Goal: Transaction & Acquisition: Book appointment/travel/reservation

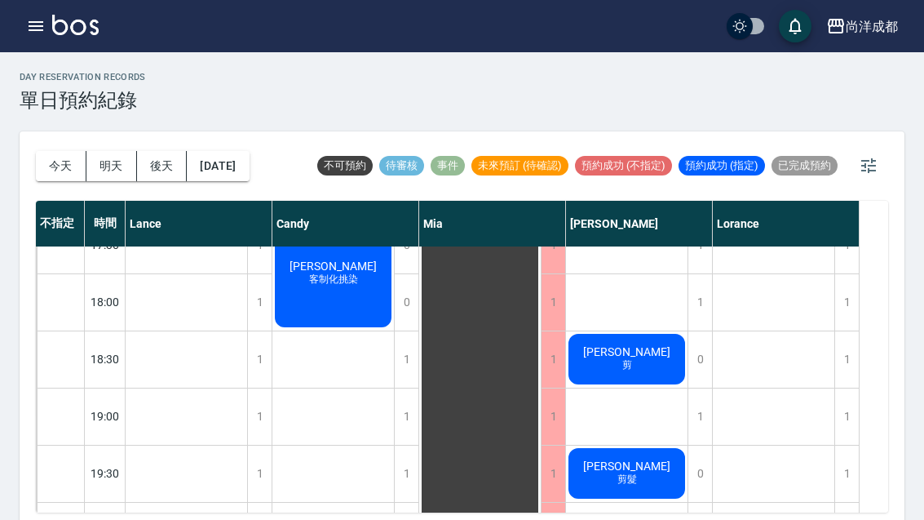
scroll to position [886, 0]
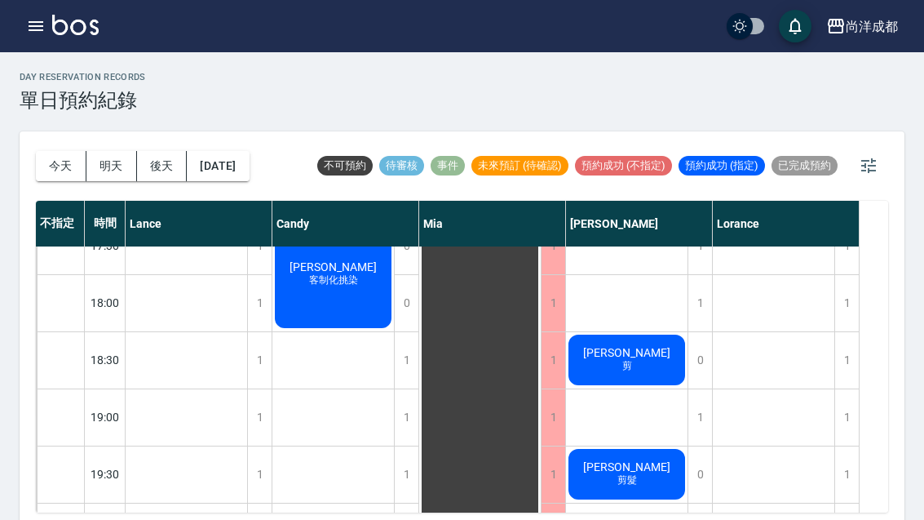
click at [131, 162] on button "明天" at bounding box center [111, 166] width 51 height 30
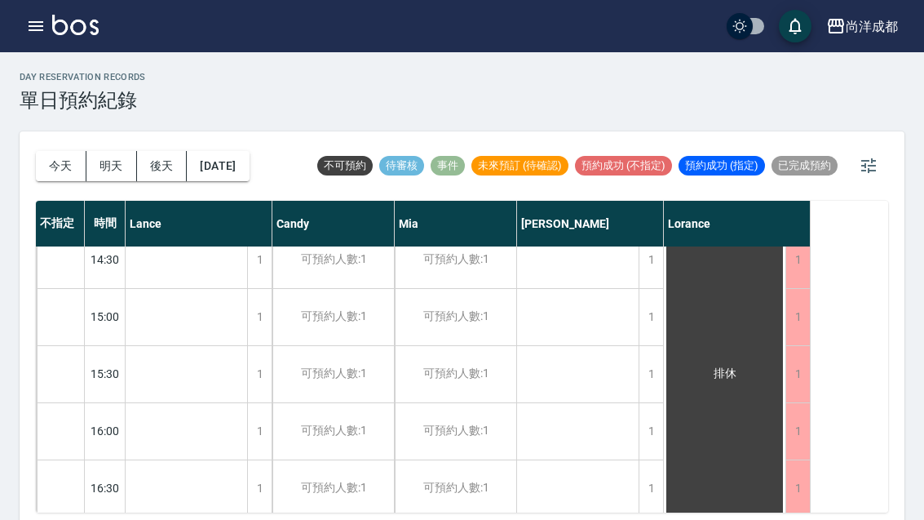
click at [158, 158] on button "後天" at bounding box center [162, 166] width 51 height 30
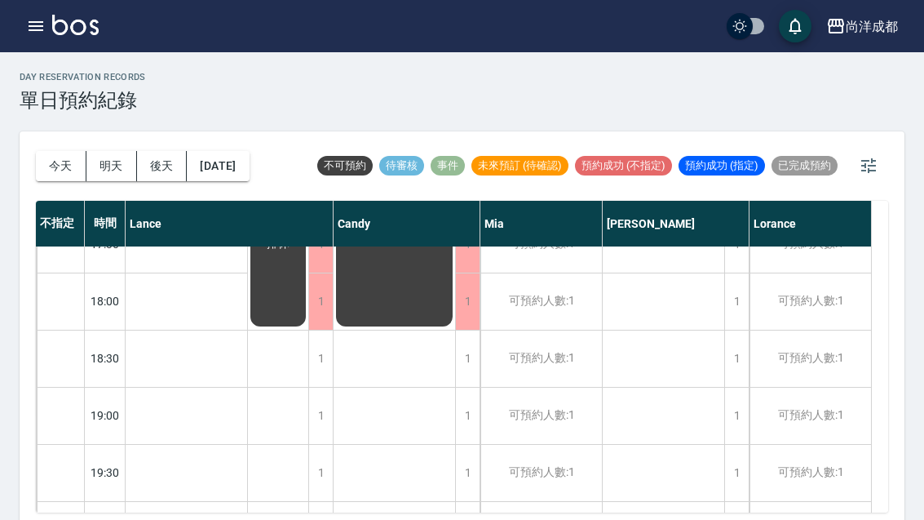
scroll to position [886, 0]
click at [66, 168] on button "今天" at bounding box center [61, 166] width 51 height 30
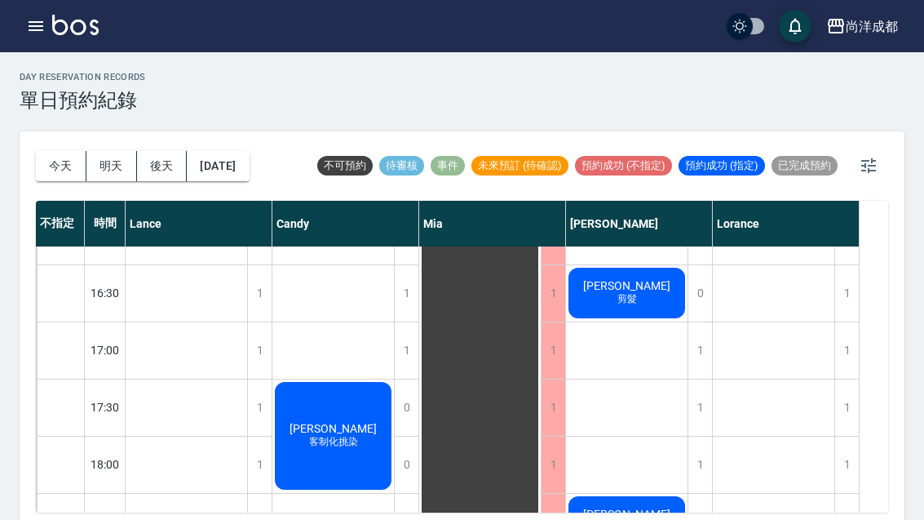
scroll to position [724, 0]
click at [113, 162] on button "明天" at bounding box center [111, 166] width 51 height 30
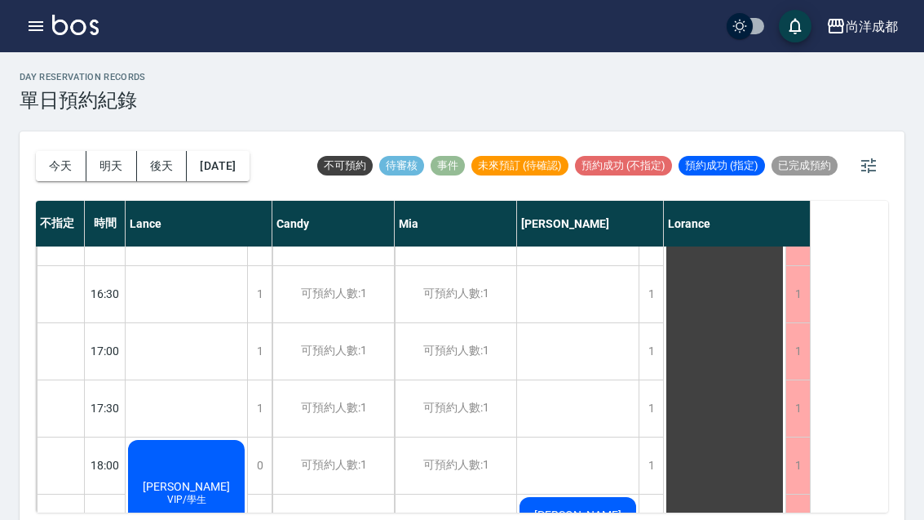
click at [113, 166] on button "明天" at bounding box center [111, 166] width 51 height 30
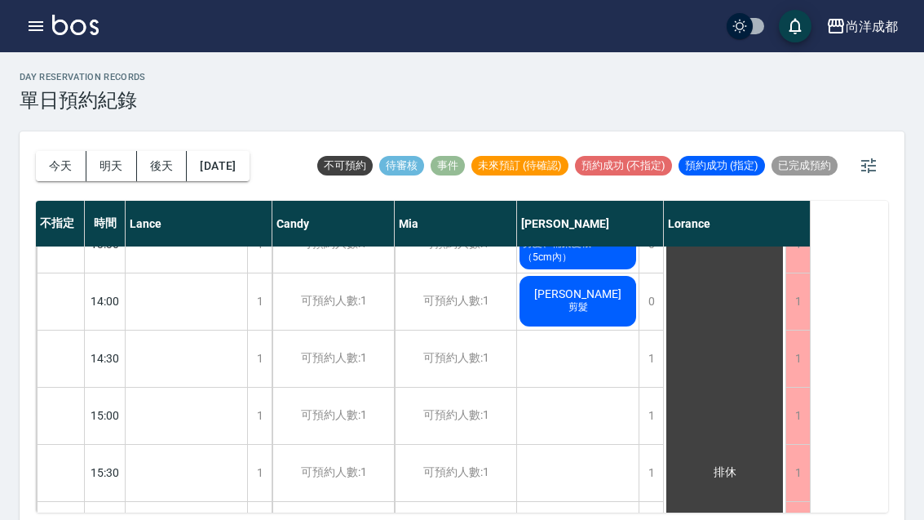
scroll to position [429, 0]
click at [164, 167] on button "後天" at bounding box center [162, 166] width 51 height 30
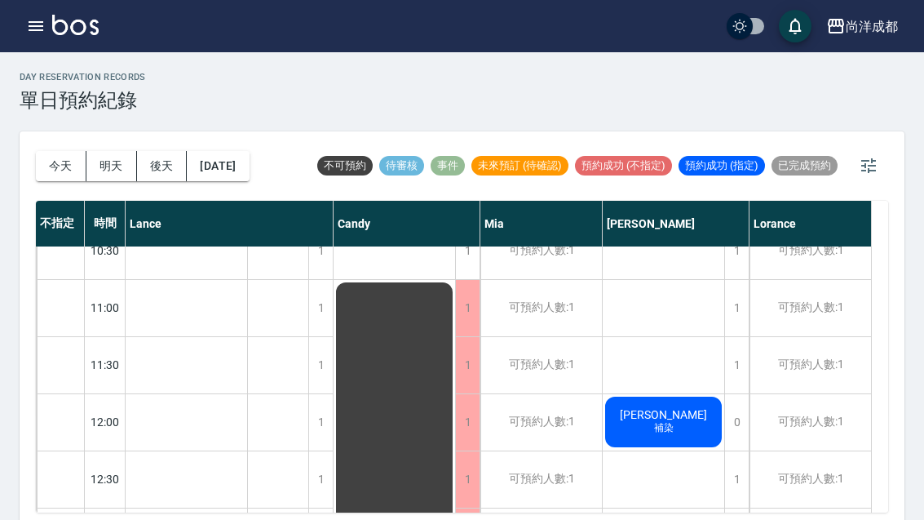
scroll to position [64, 0]
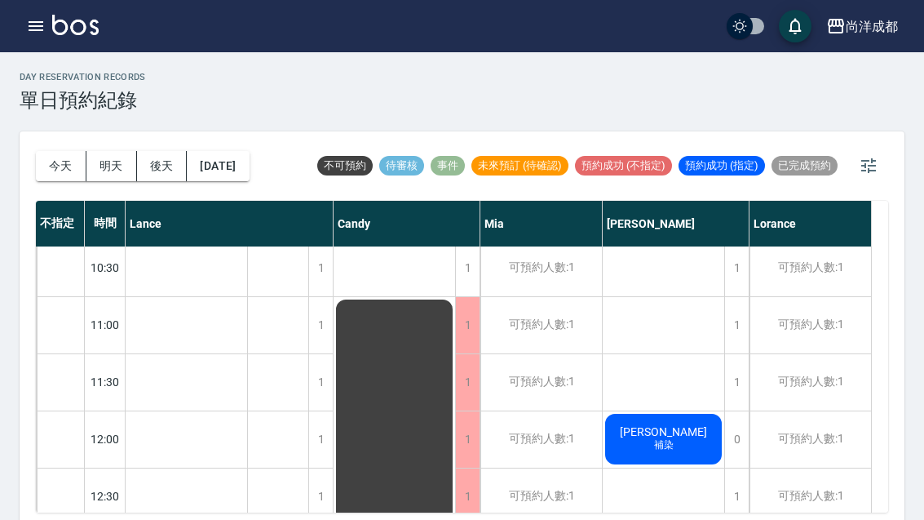
click at [738, 385] on div "1" at bounding box center [737, 382] width 24 height 56
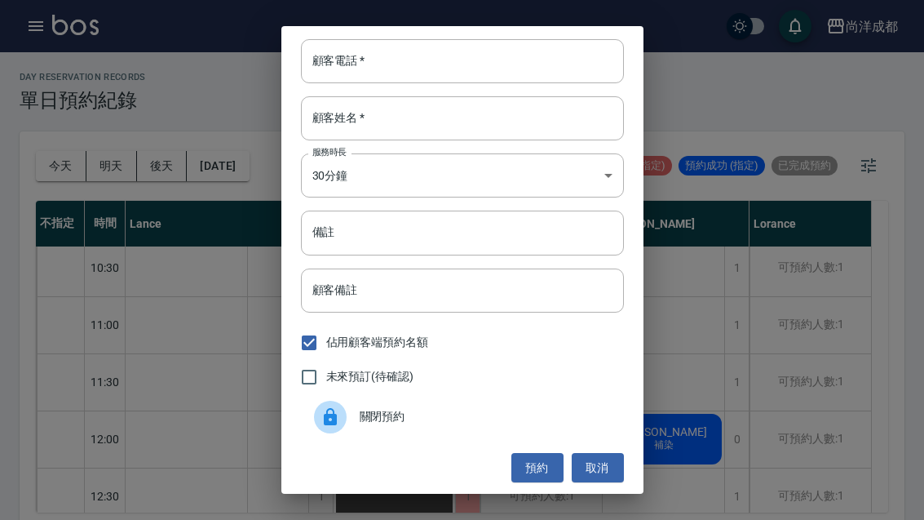
click at [383, 69] on input "顧客電話   *" at bounding box center [462, 61] width 323 height 44
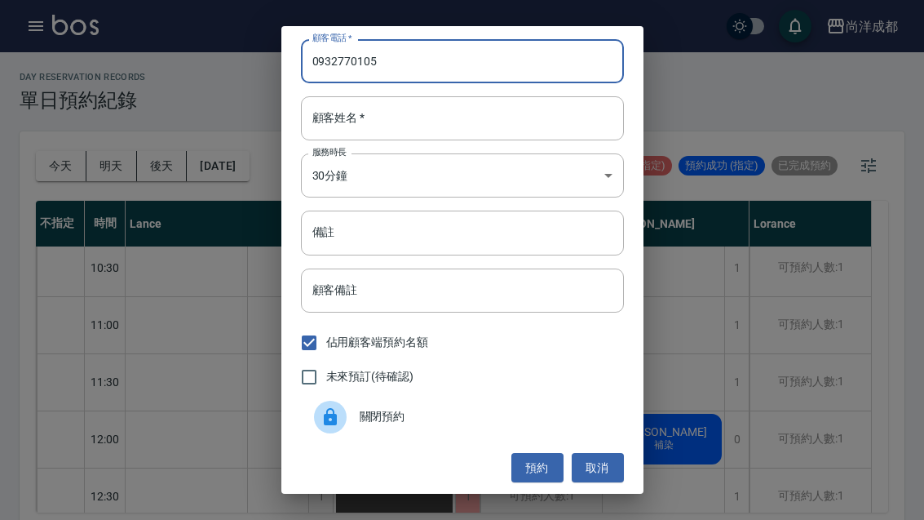
type input "0932770105"
click at [446, 108] on input "顧客姓名   *" at bounding box center [462, 118] width 323 height 44
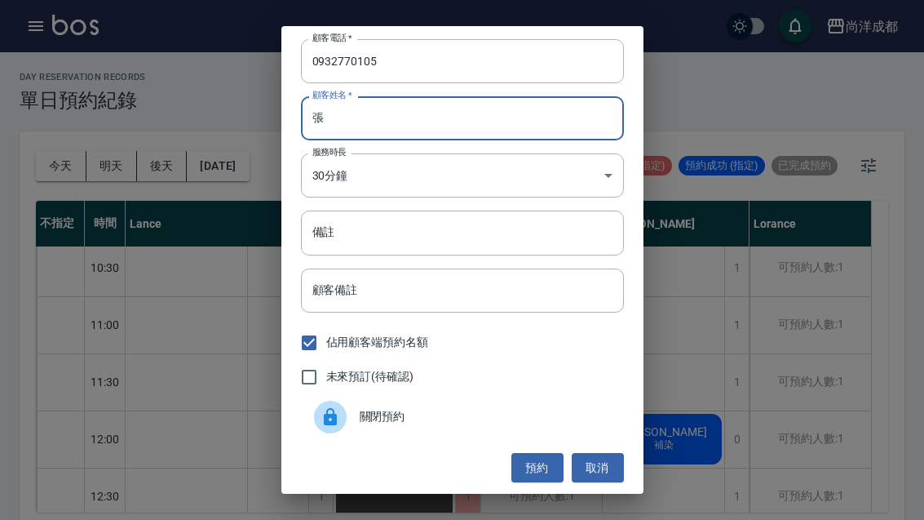
type input "張"
click at [472, 228] on input "備註" at bounding box center [462, 233] width 323 height 44
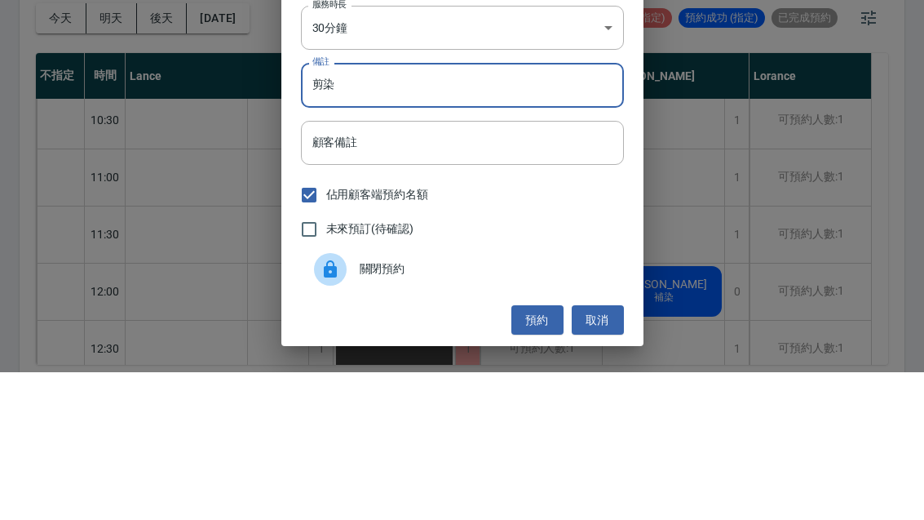
scroll to position [56, 0]
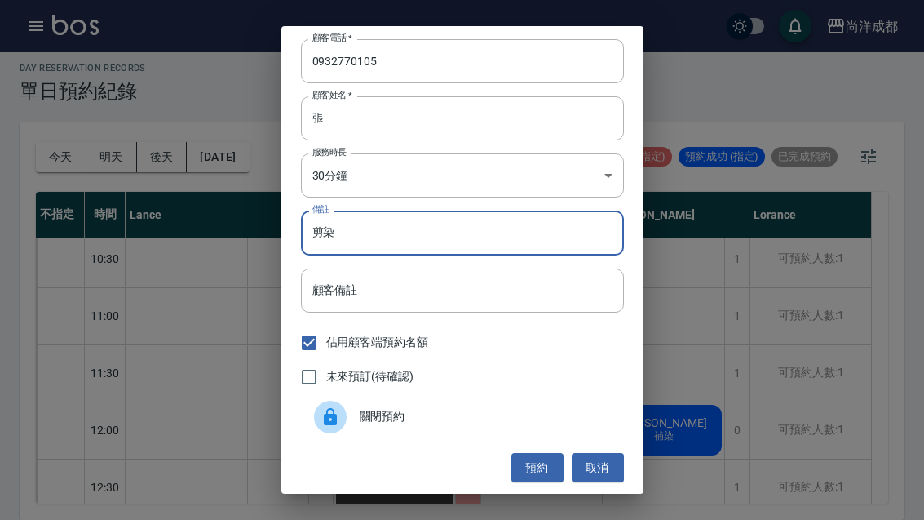
type input "剪染"
click at [528, 475] on button "預約" at bounding box center [538, 468] width 52 height 30
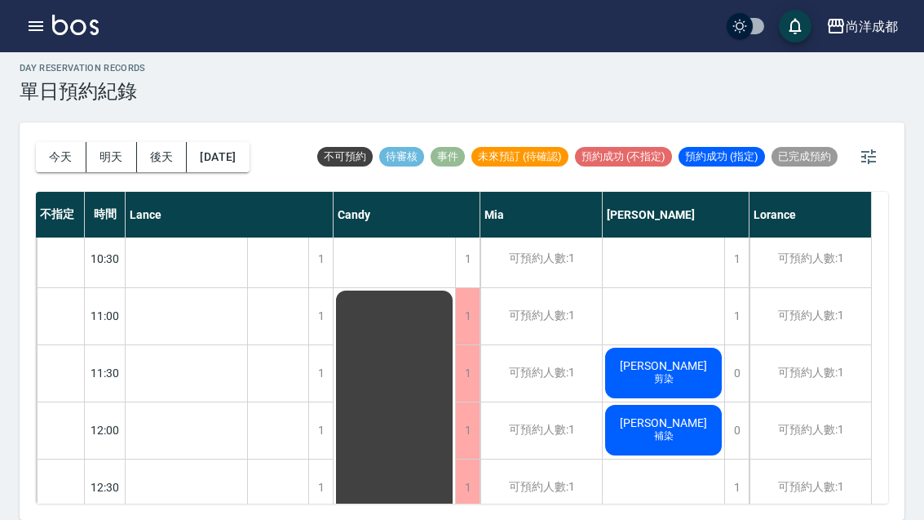
click at [689, 345] on div "[PERSON_NAME] 剪染" at bounding box center [664, 372] width 122 height 55
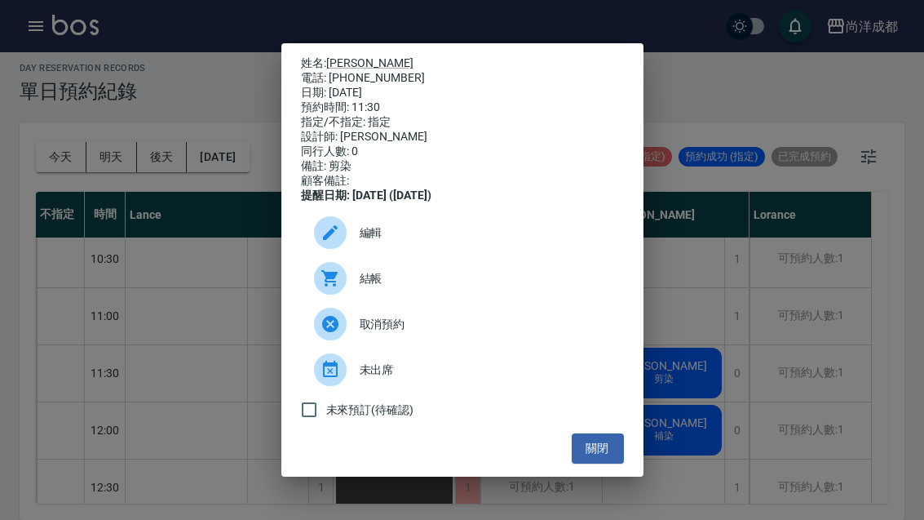
click at [597, 457] on button "關閉" at bounding box center [598, 448] width 52 height 30
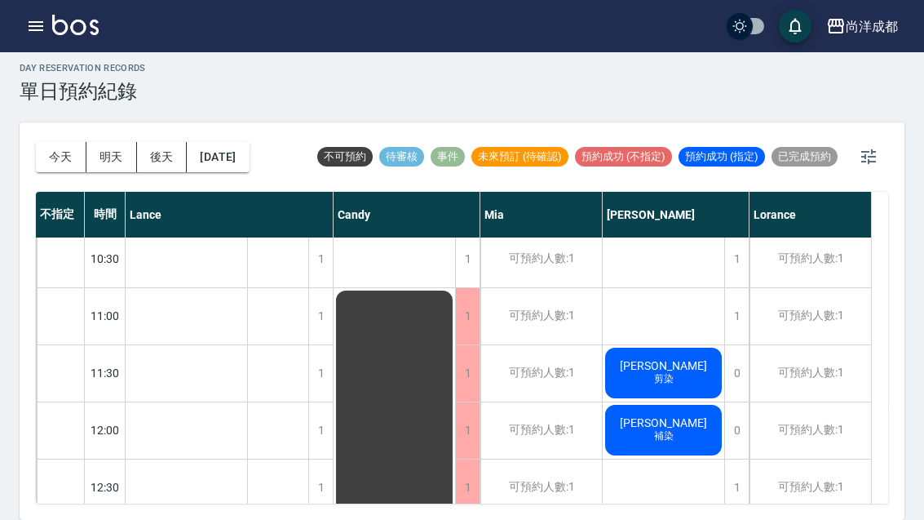
click at [62, 142] on button "今天" at bounding box center [61, 157] width 51 height 30
